Goal: Task Accomplishment & Management: Use online tool/utility

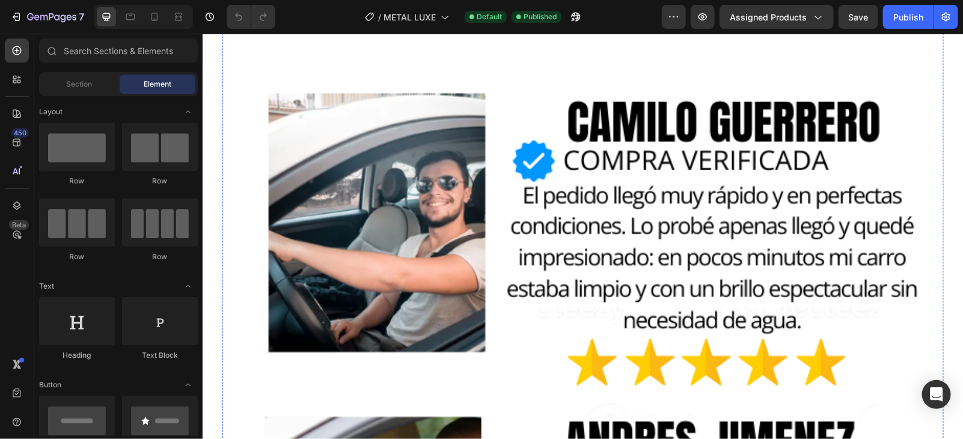
scroll to position [7892, 0]
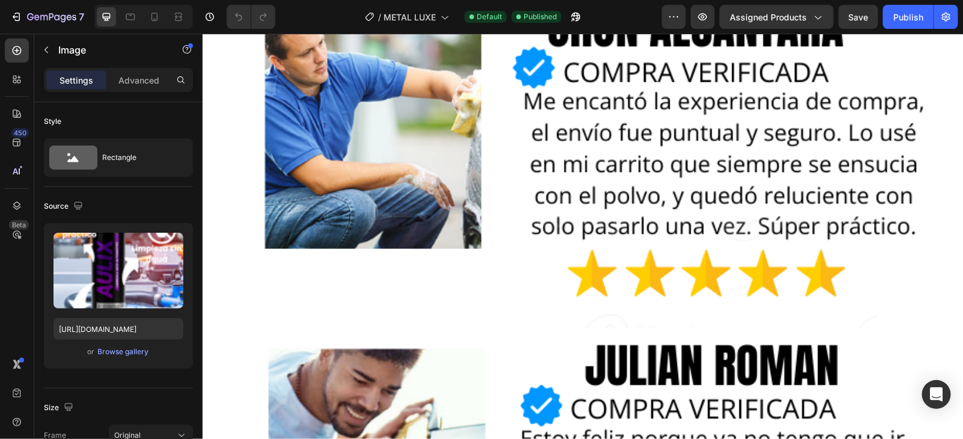
scroll to position [8268, 0]
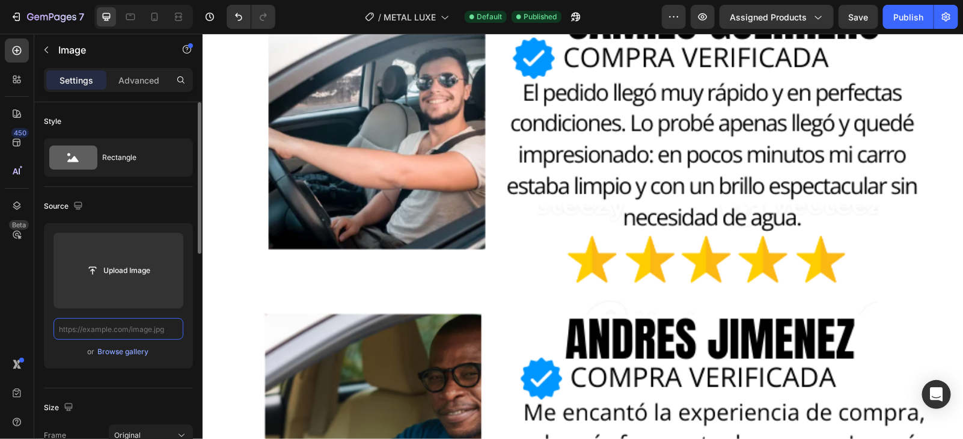
scroll to position [0, 0]
paste input "[URL][DOMAIN_NAME]"
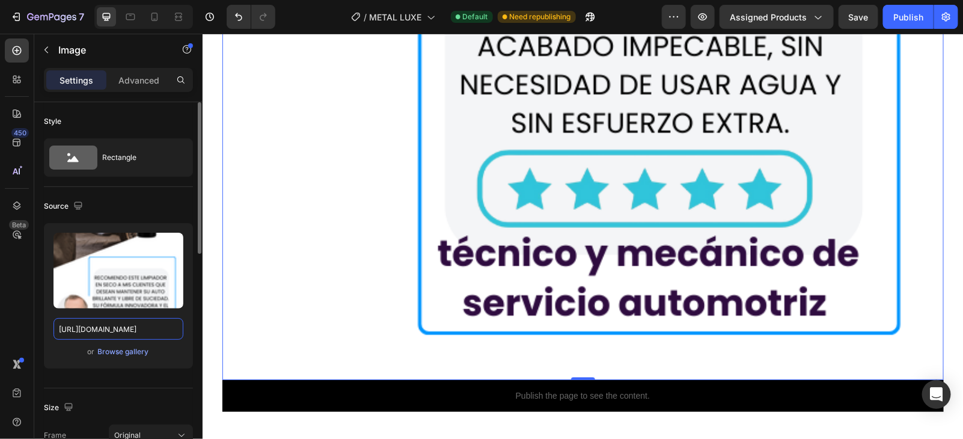
scroll to position [8794, 0]
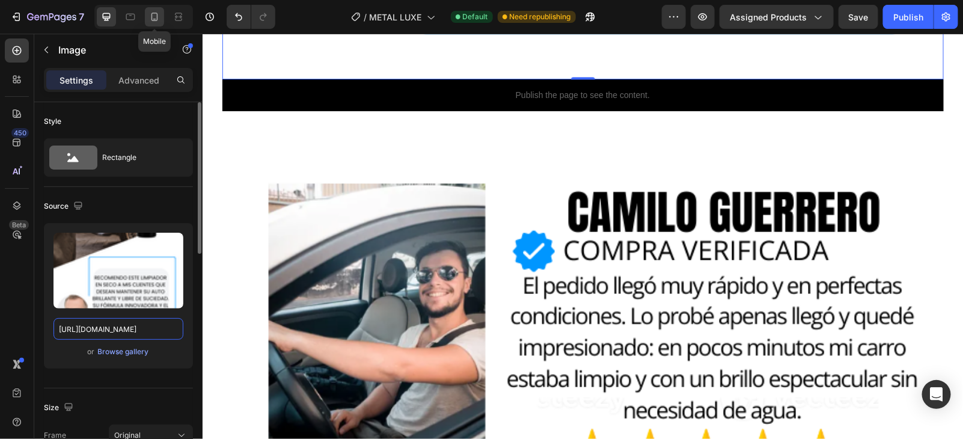
type input "[URL][DOMAIN_NAME]"
click at [156, 16] on icon at bounding box center [155, 17] width 7 height 8
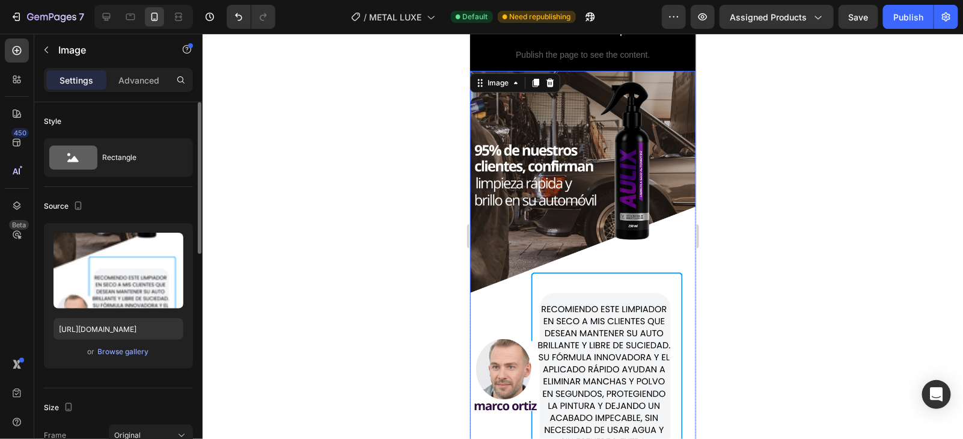
scroll to position [4314, 0]
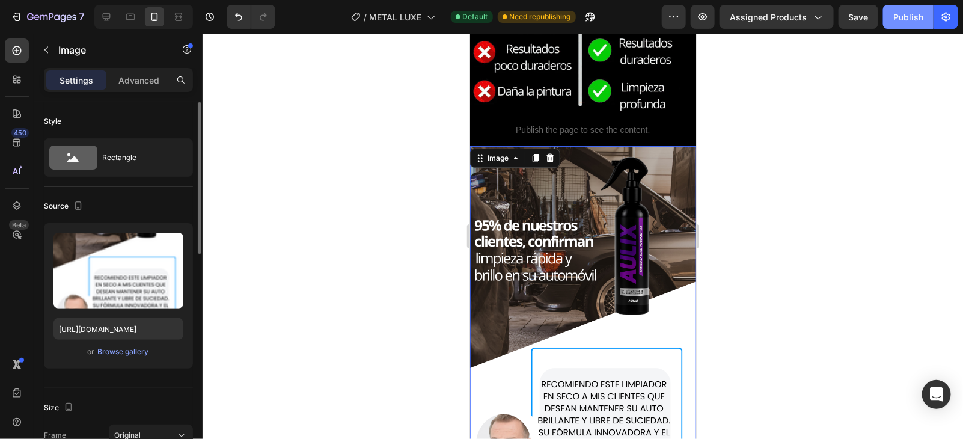
drag, startPoint x: 903, startPoint y: 31, endPoint x: 900, endPoint y: 23, distance: 8.1
click at [901, 28] on div "7 / METAL LUXE Default Need republishing Preview Assigned Products Save Publish" at bounding box center [481, 17] width 963 height 34
click at [900, 23] on button "Publish" at bounding box center [908, 17] width 51 height 24
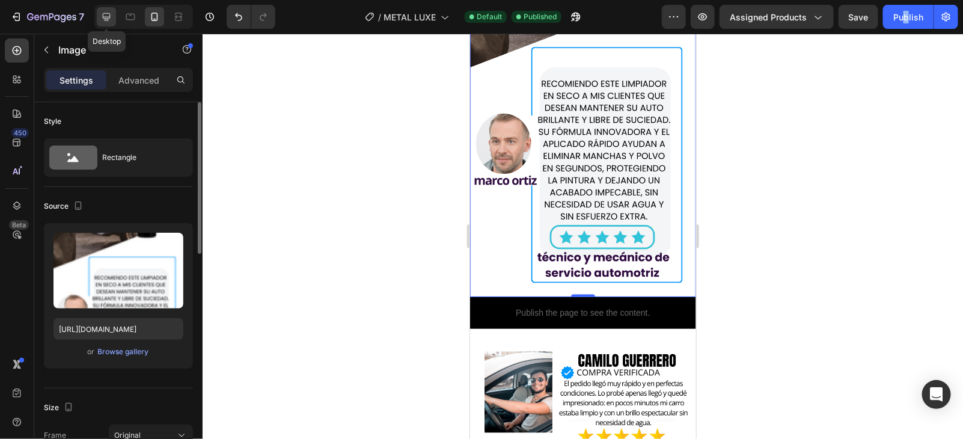
click at [102, 23] on div at bounding box center [106, 16] width 19 height 19
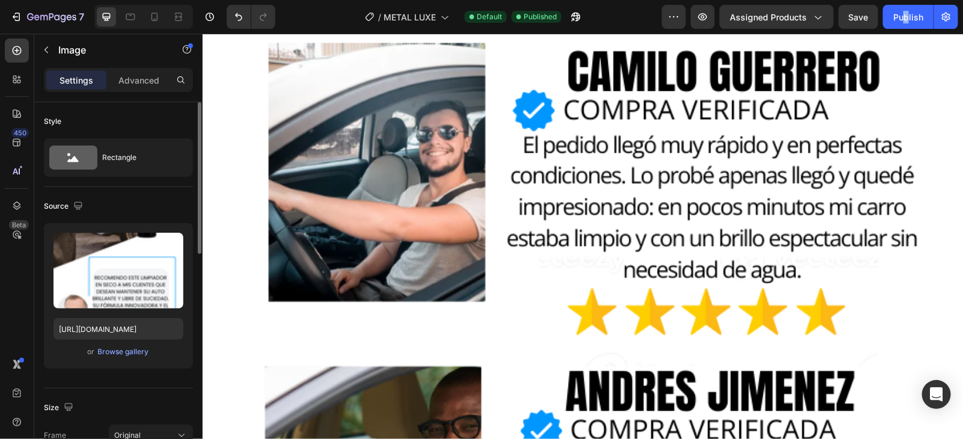
scroll to position [8634, 0]
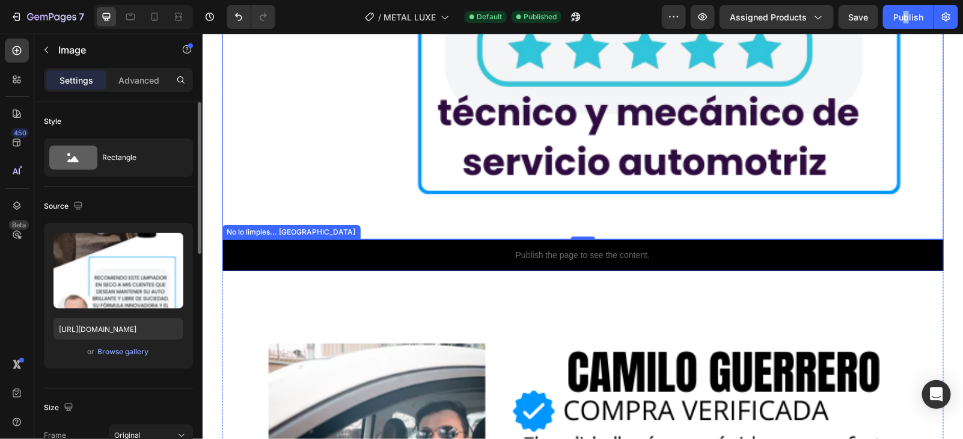
click at [699, 250] on p "Publish the page to see the content." at bounding box center [583, 254] width 722 height 13
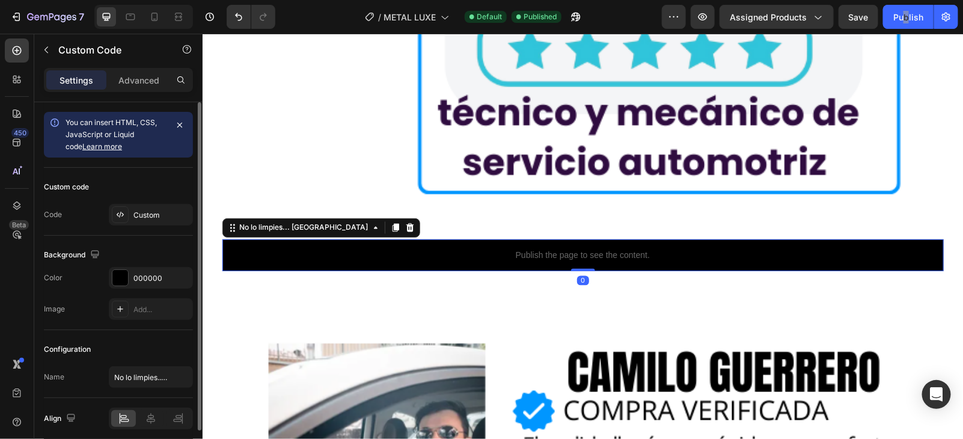
click at [405, 229] on icon at bounding box center [410, 227] width 10 height 10
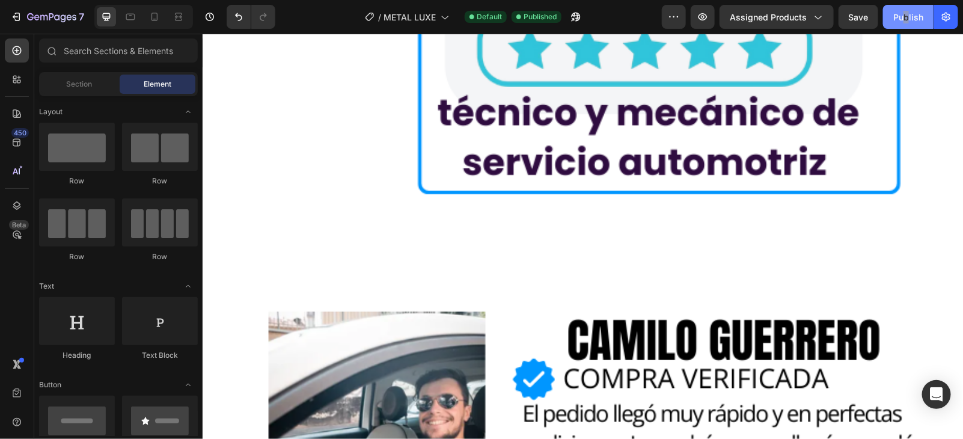
click at [902, 17] on div "Publish" at bounding box center [909, 17] width 30 height 13
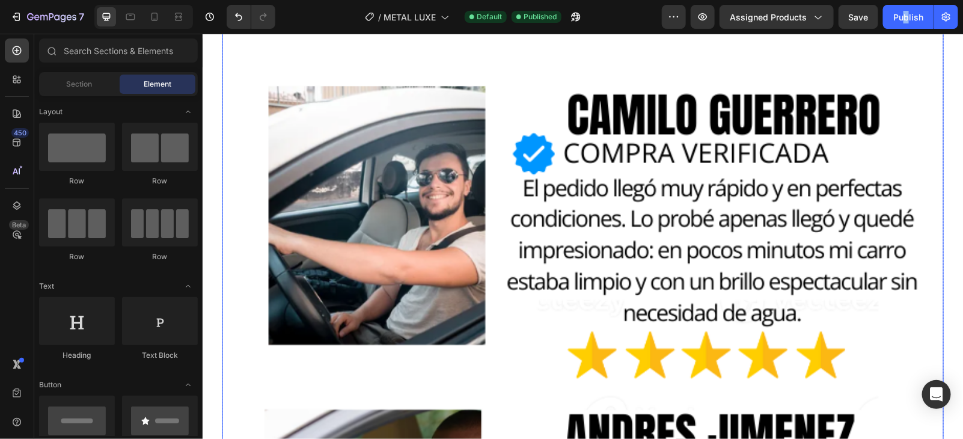
scroll to position [8784, 0]
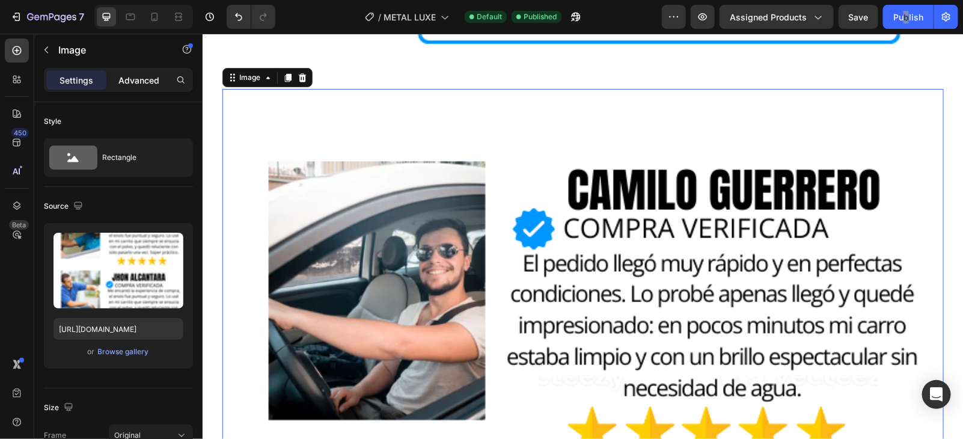
click at [159, 72] on div "Advanced" at bounding box center [139, 79] width 60 height 19
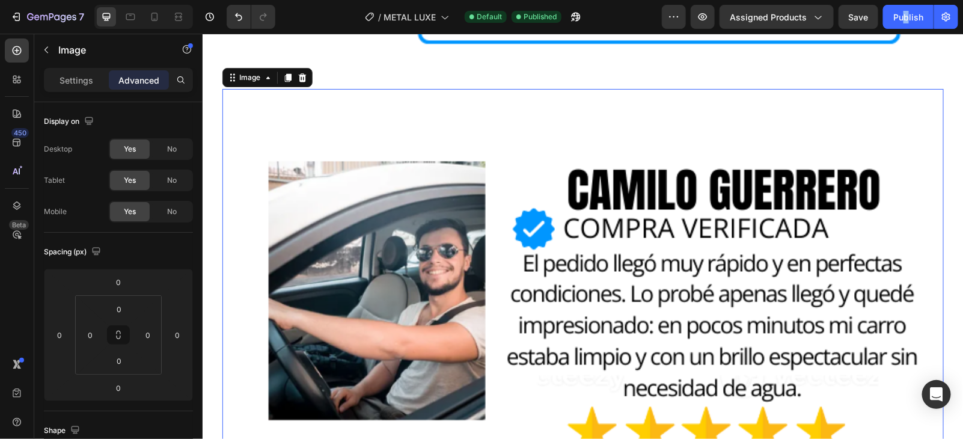
scroll to position [8634, 0]
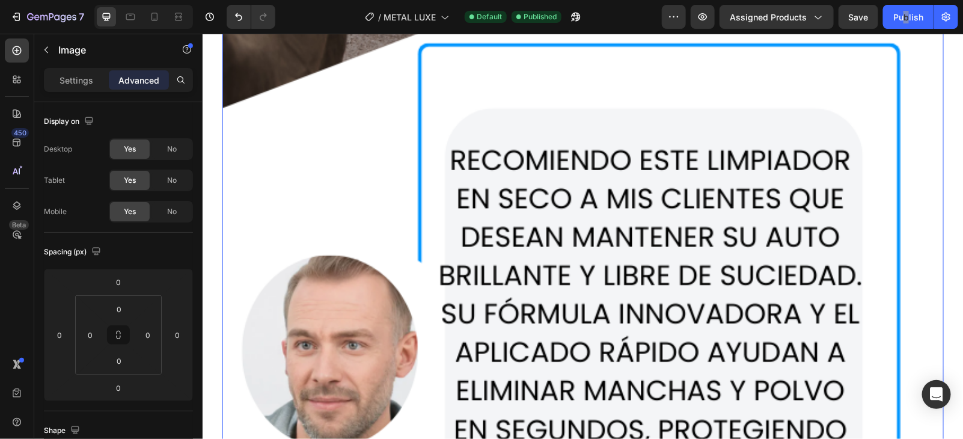
scroll to position [7882, 0]
